Goal: Use online tool/utility: Utilize a website feature to perform a specific function

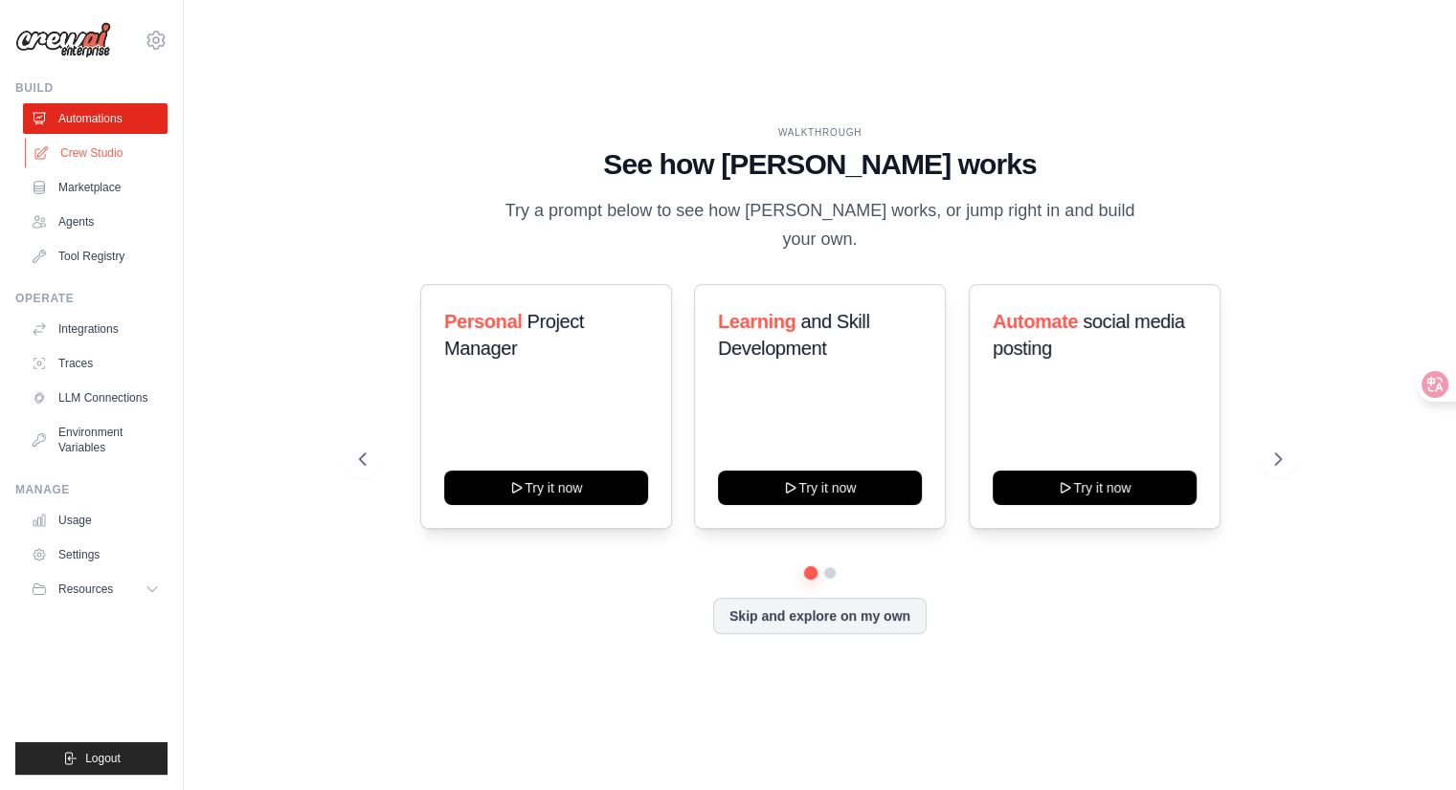
click at [158, 168] on link "Crew Studio" at bounding box center [97, 153] width 144 height 31
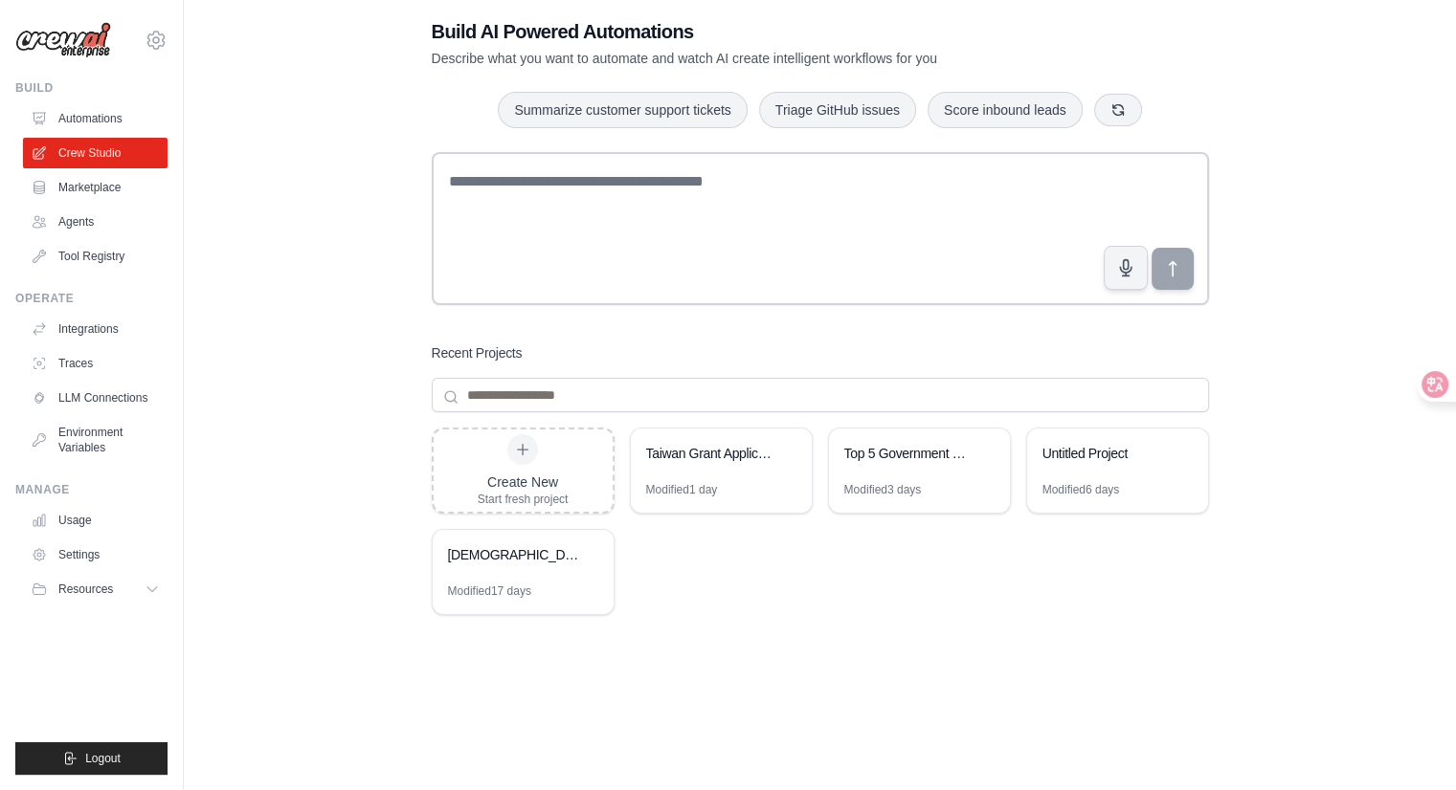
scroll to position [96, 0]
click at [169, 168] on link "Crew Studio" at bounding box center [97, 153] width 144 height 31
click at [722, 448] on div "Taiwan Grant Application Planning" at bounding box center [711, 453] width 131 height 19
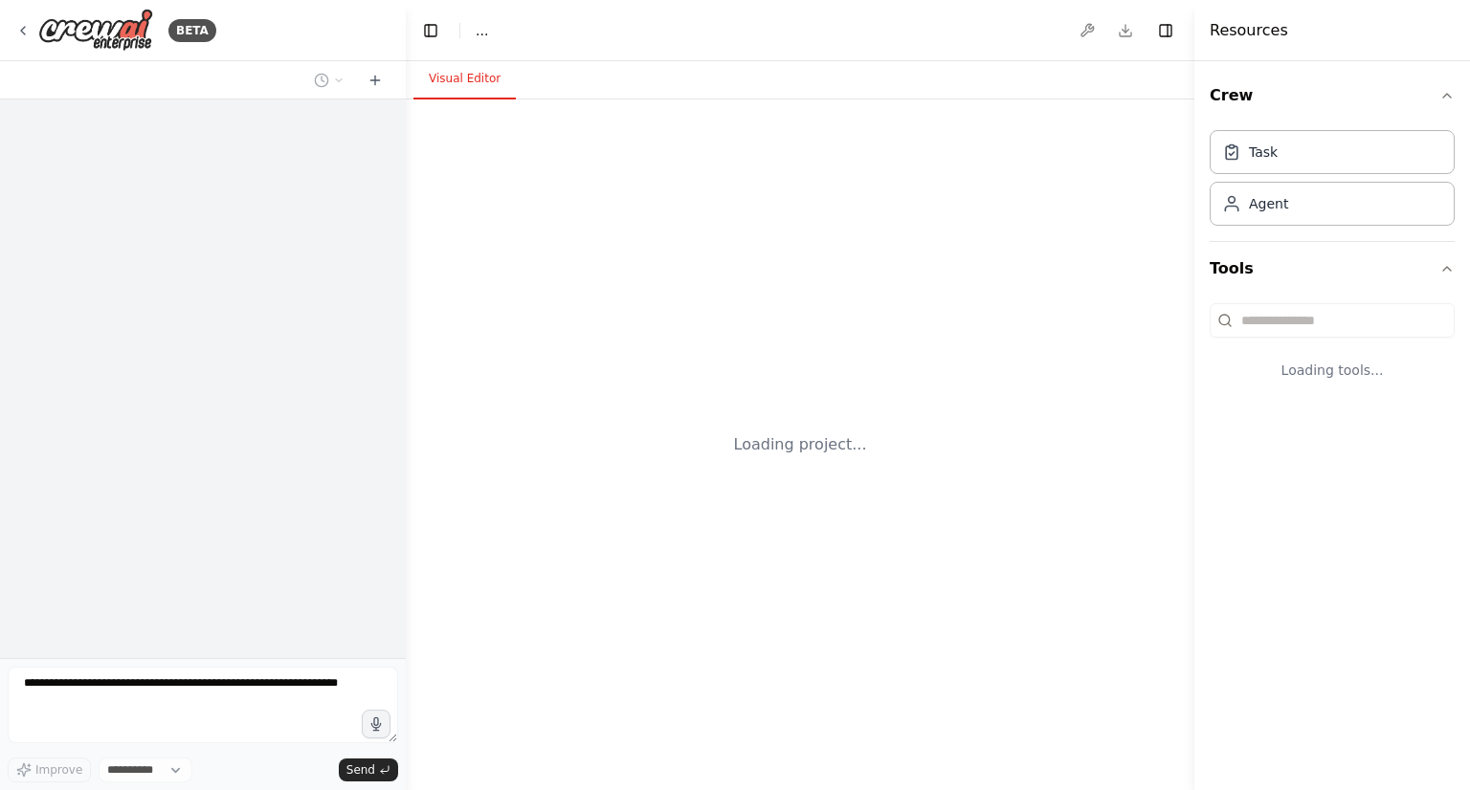
select select "****"
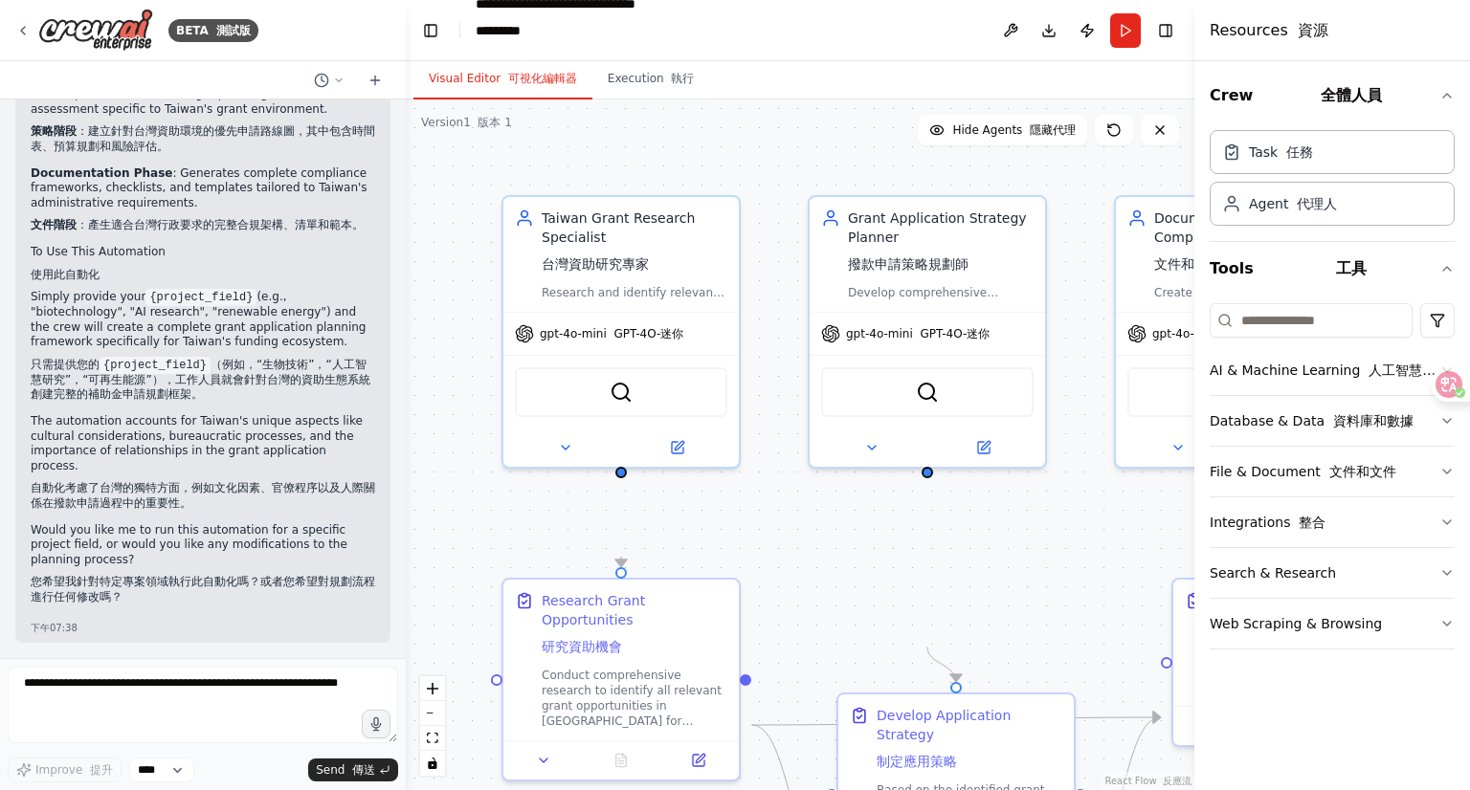
scroll to position [3733, 0]
click at [622, 308] on div "Taiwan Grant Research Specialist 台灣資助研究專家 Research and identify relevant grant …" at bounding box center [620, 250] width 235 height 115
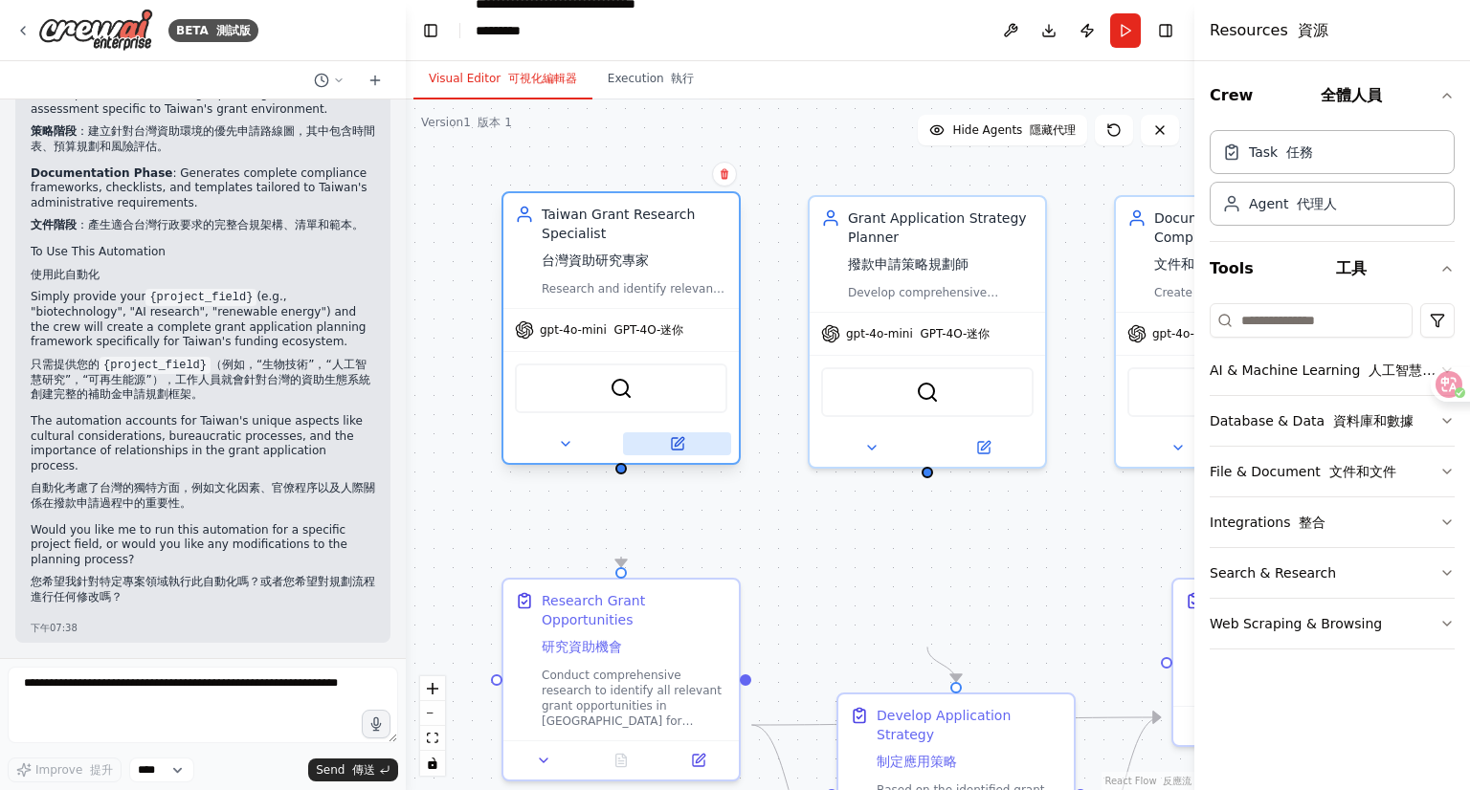
click at [680, 446] on icon at bounding box center [679, 441] width 9 height 9
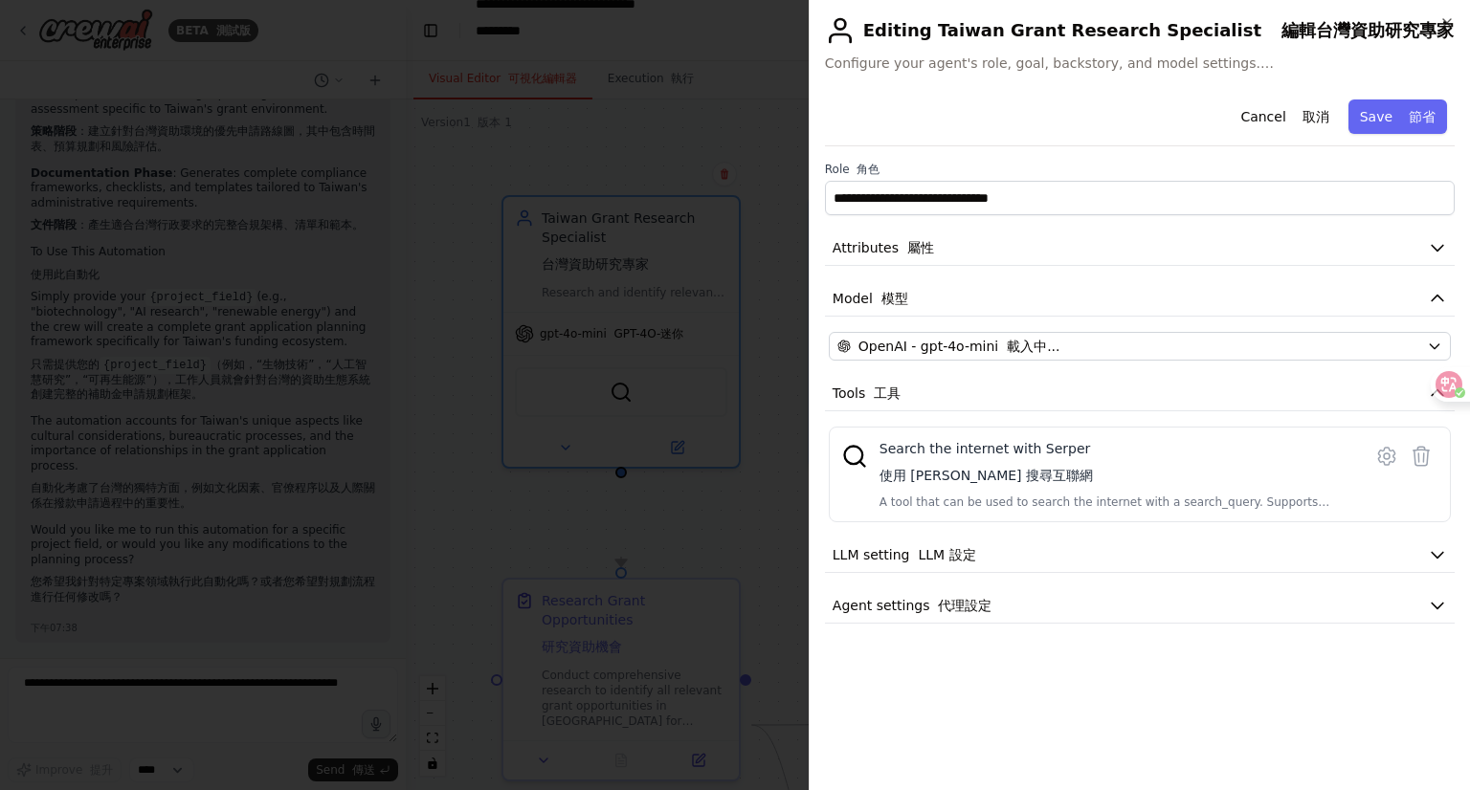
scroll to position [0, 0]
click at [1432, 252] on icon "button" at bounding box center [1437, 249] width 11 height 6
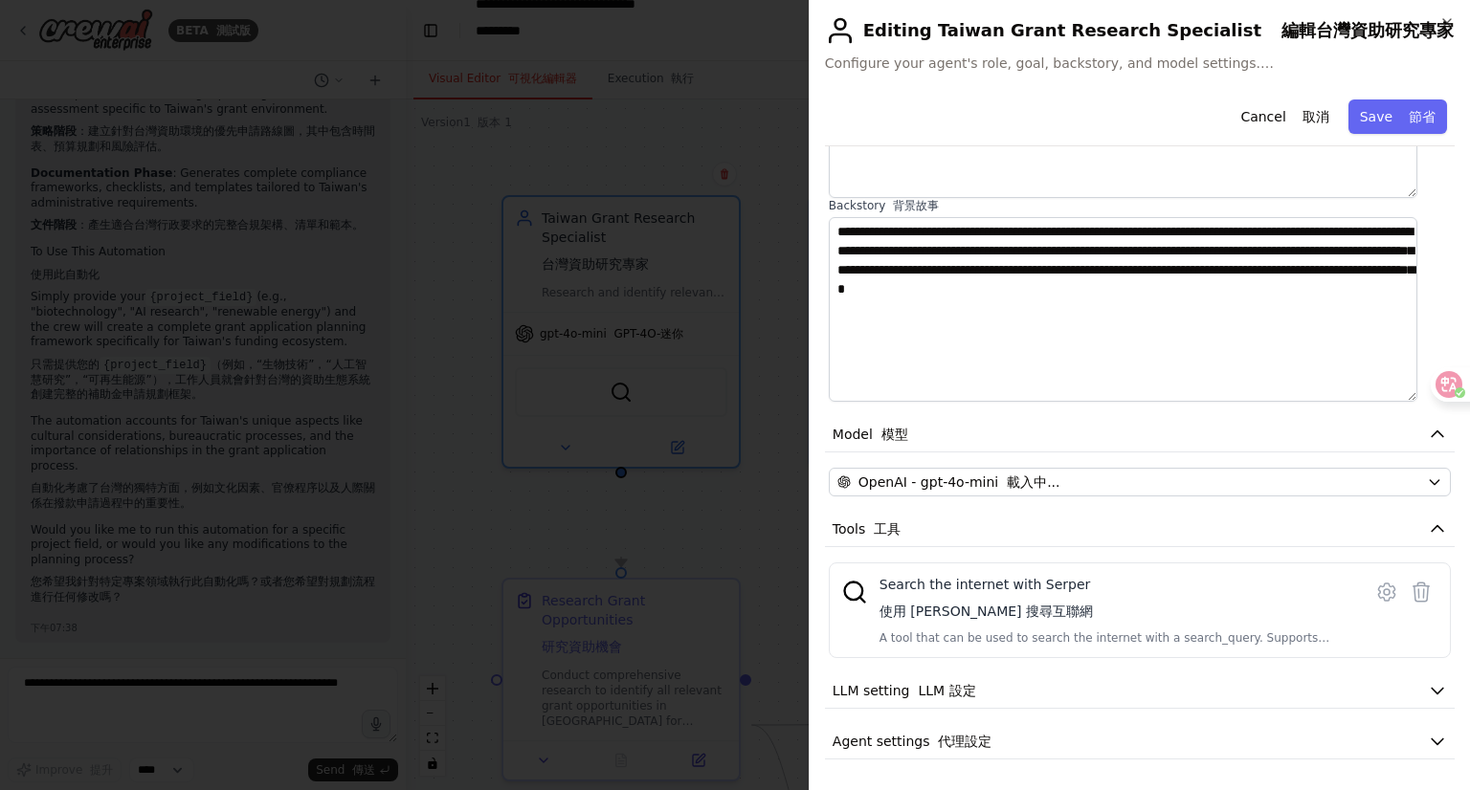
scroll to position [28, 0]
